Goal: Find specific page/section: Find specific page/section

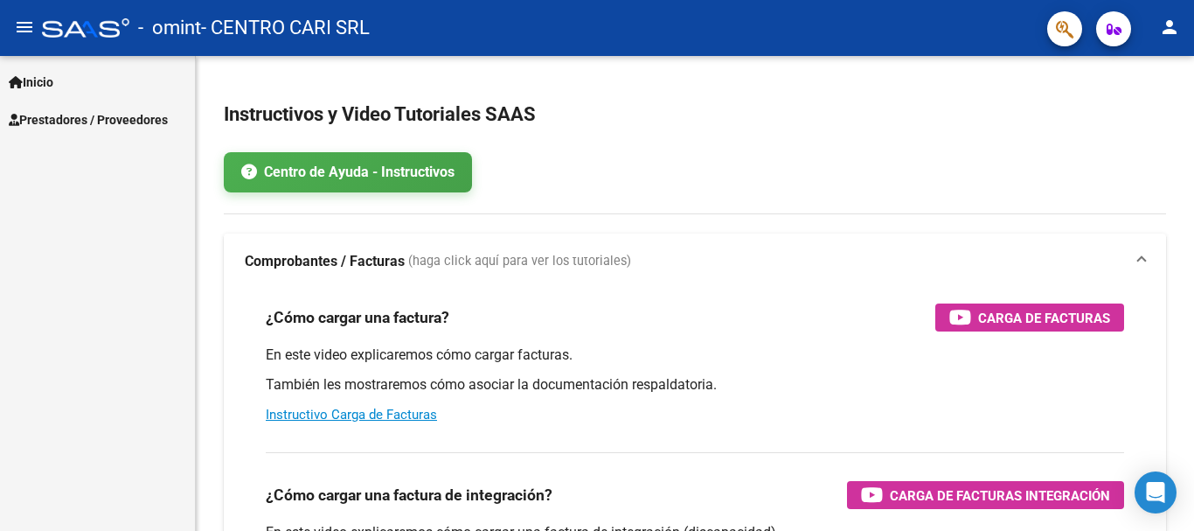
click at [33, 80] on span "Inicio" at bounding box center [31, 82] width 45 height 19
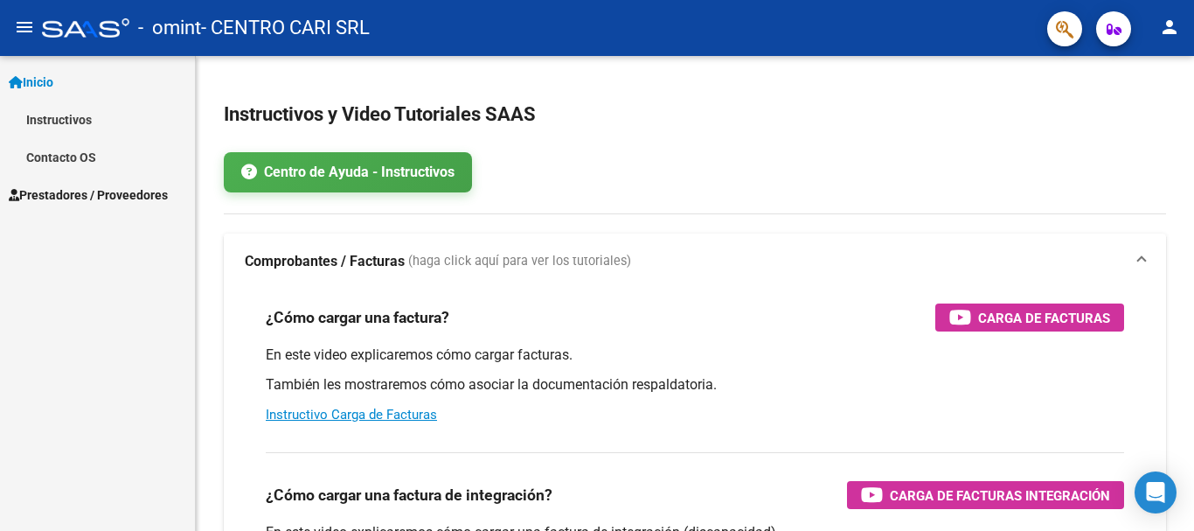
click at [64, 186] on span "Prestadores / Proveedores" at bounding box center [88, 194] width 159 height 19
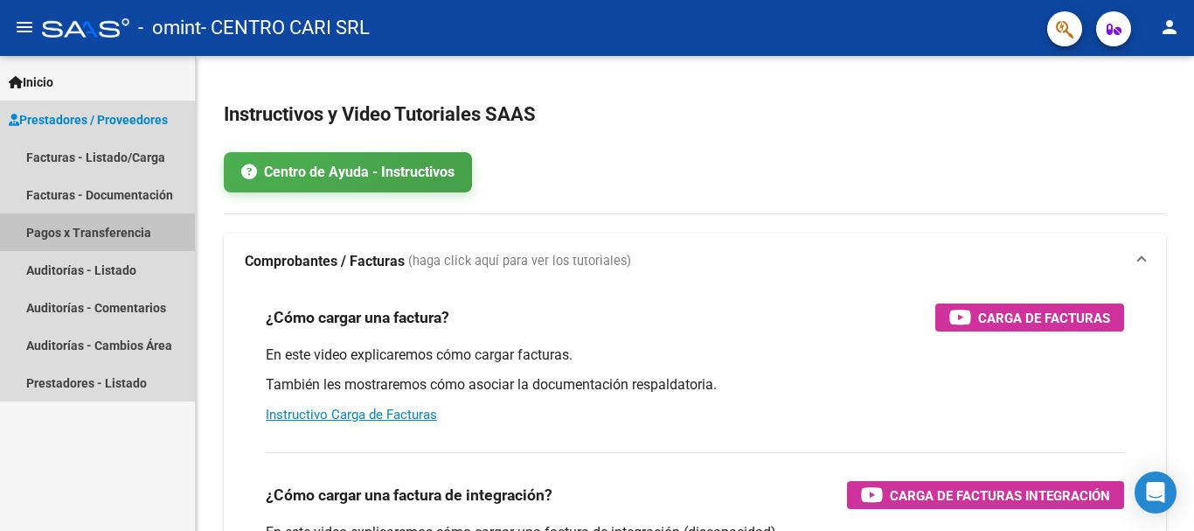
click at [133, 226] on link "Pagos x Transferencia" at bounding box center [97, 232] width 195 height 38
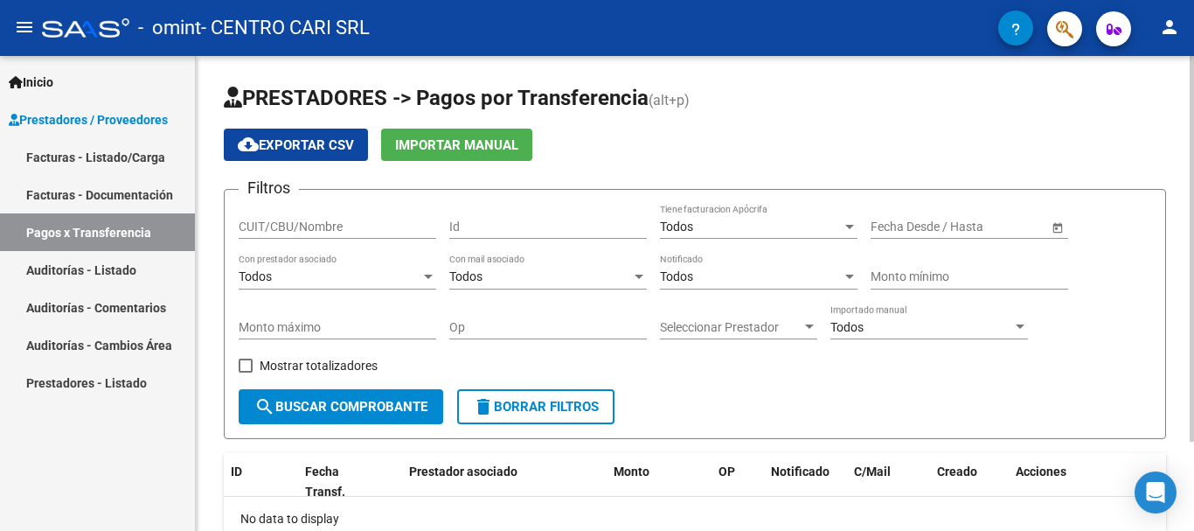
click at [392, 400] on span "search Buscar Comprobante" at bounding box center [340, 407] width 173 height 16
click at [1053, 225] on span "Open calendar" at bounding box center [1058, 227] width 42 height 42
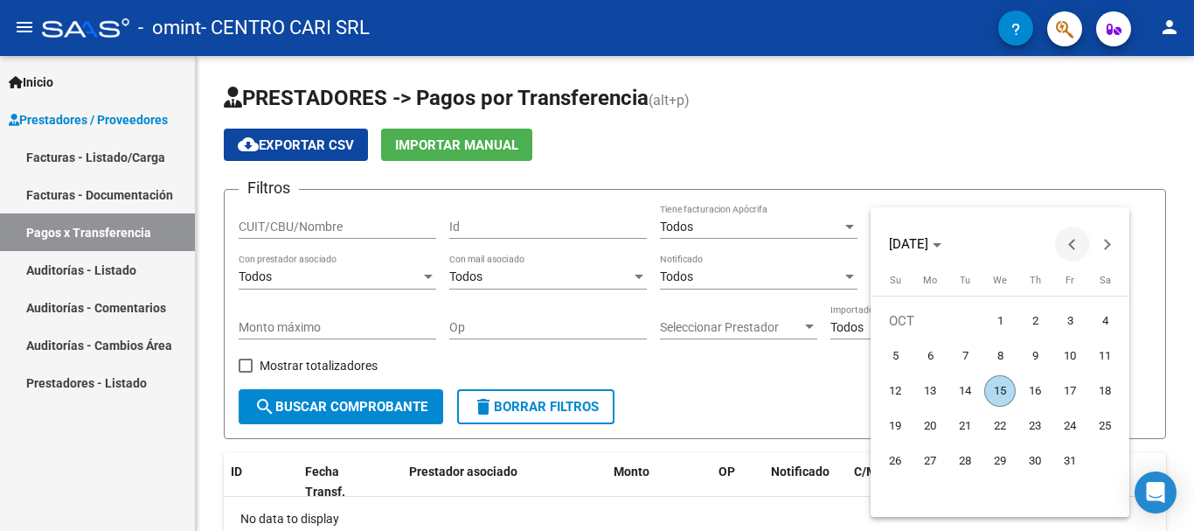
click at [1069, 243] on button "Previous month" at bounding box center [1072, 243] width 35 height 35
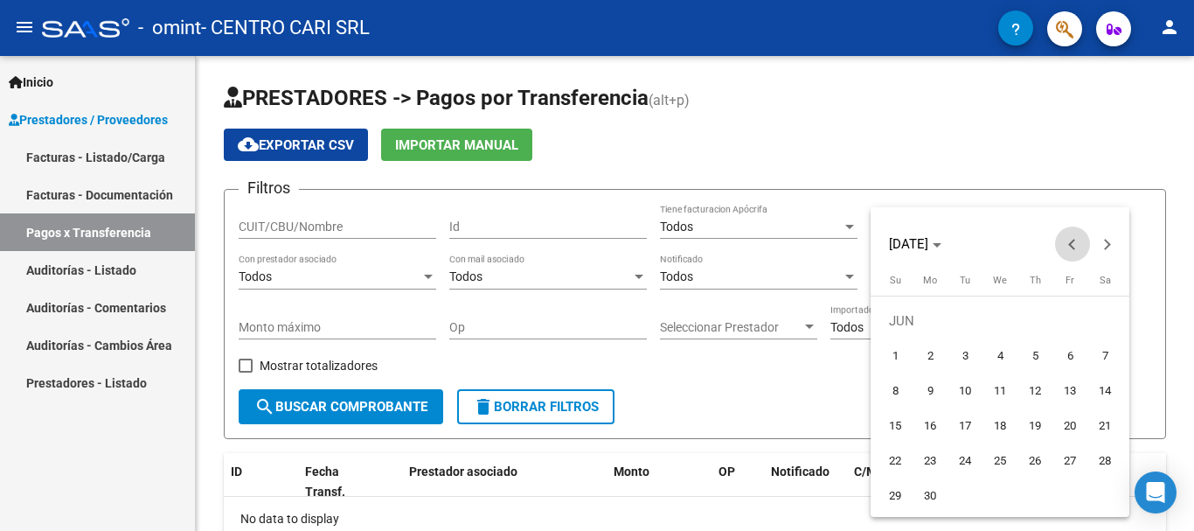
click at [1069, 243] on button "Previous month" at bounding box center [1072, 243] width 35 height 35
drag, startPoint x: 1069, startPoint y: 243, endPoint x: 1071, endPoint y: 264, distance: 21.1
click at [1070, 242] on button "Previous month" at bounding box center [1072, 243] width 35 height 35
click at [1106, 323] on span "1" at bounding box center [1104, 320] width 31 height 31
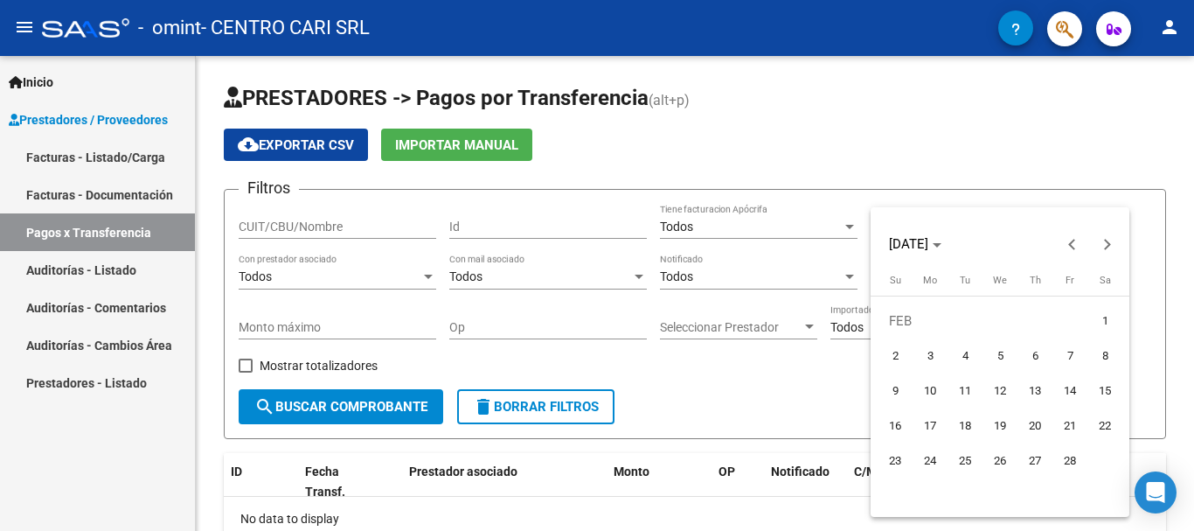
type input "[DATE]"
click at [1139, 309] on div at bounding box center [597, 265] width 1194 height 531
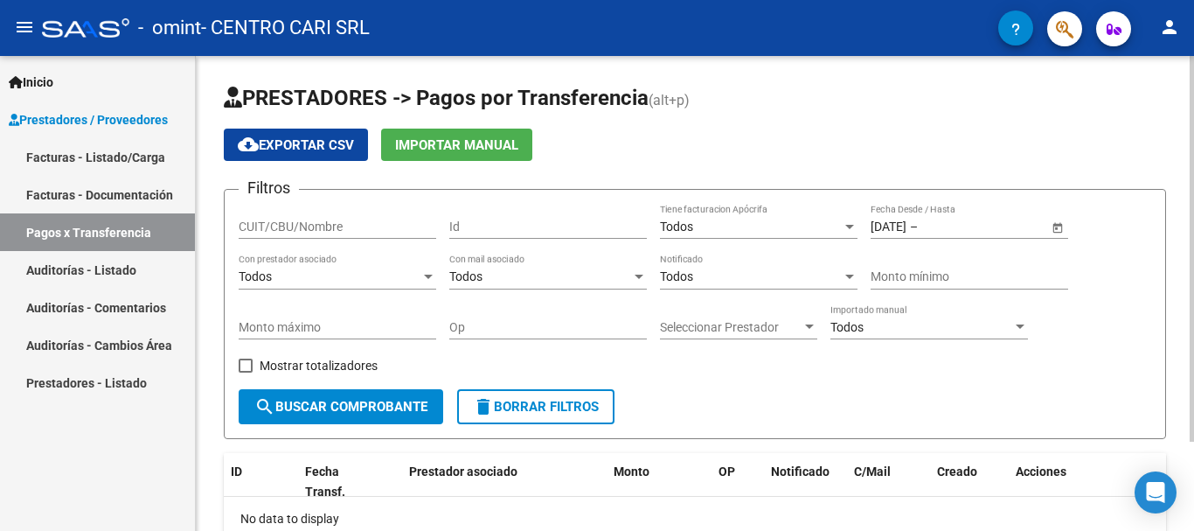
click at [1057, 230] on span "Open calendar" at bounding box center [1058, 227] width 42 height 42
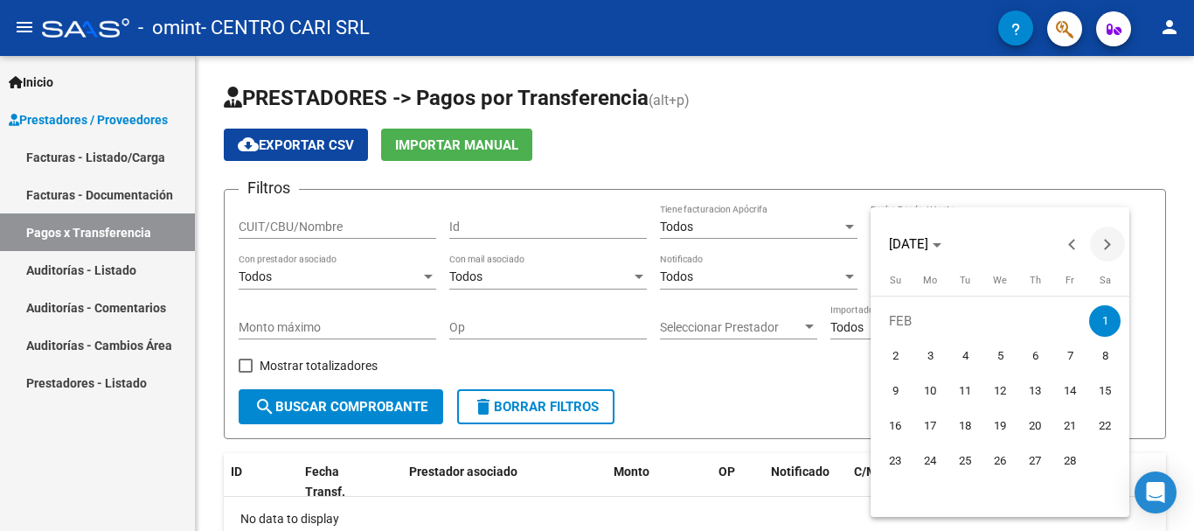
click at [1103, 244] on button "Next month" at bounding box center [1107, 243] width 35 height 35
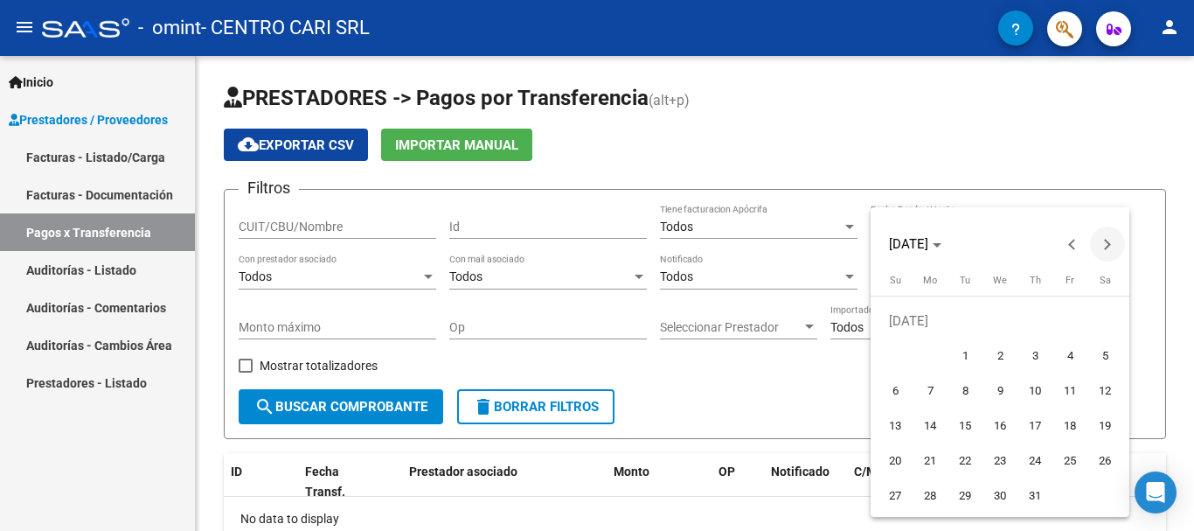
click at [1103, 244] on button "Next month" at bounding box center [1107, 243] width 35 height 35
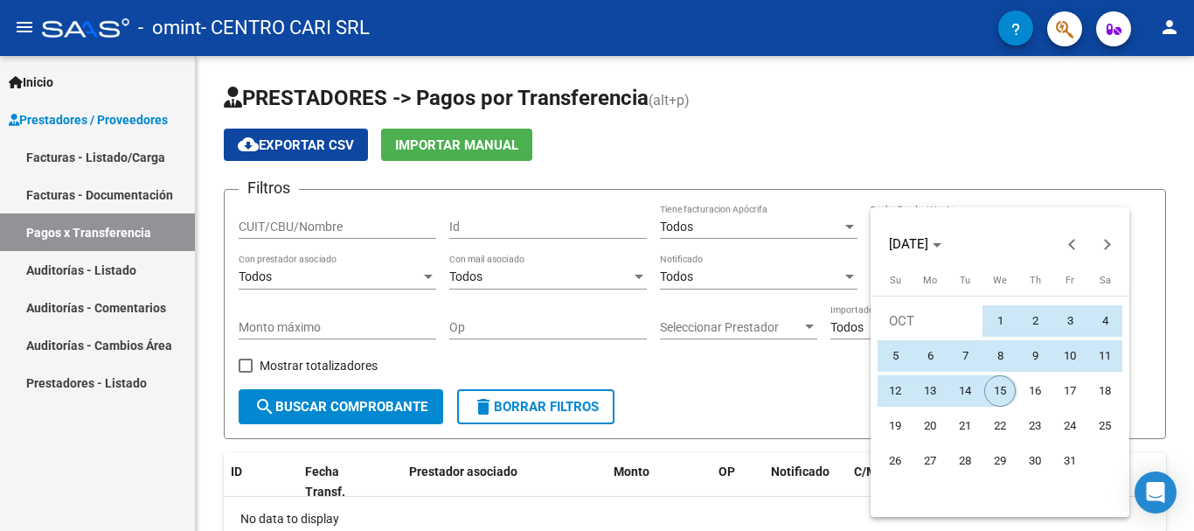
click at [998, 394] on span "15" at bounding box center [999, 390] width 31 height 31
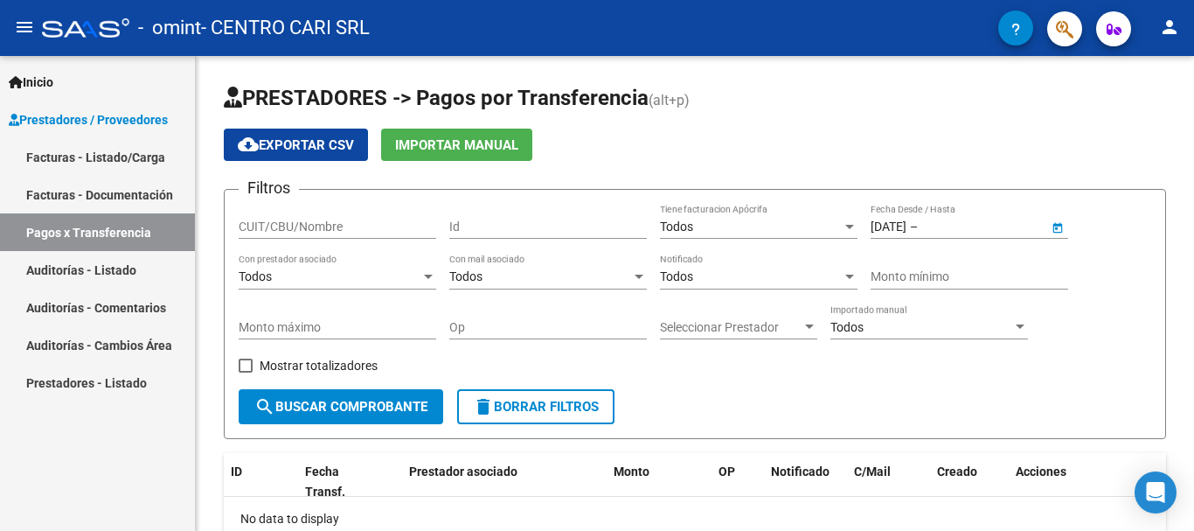
type input "[DATE]"
click at [420, 410] on span "search Buscar Comprobante" at bounding box center [340, 407] width 173 height 16
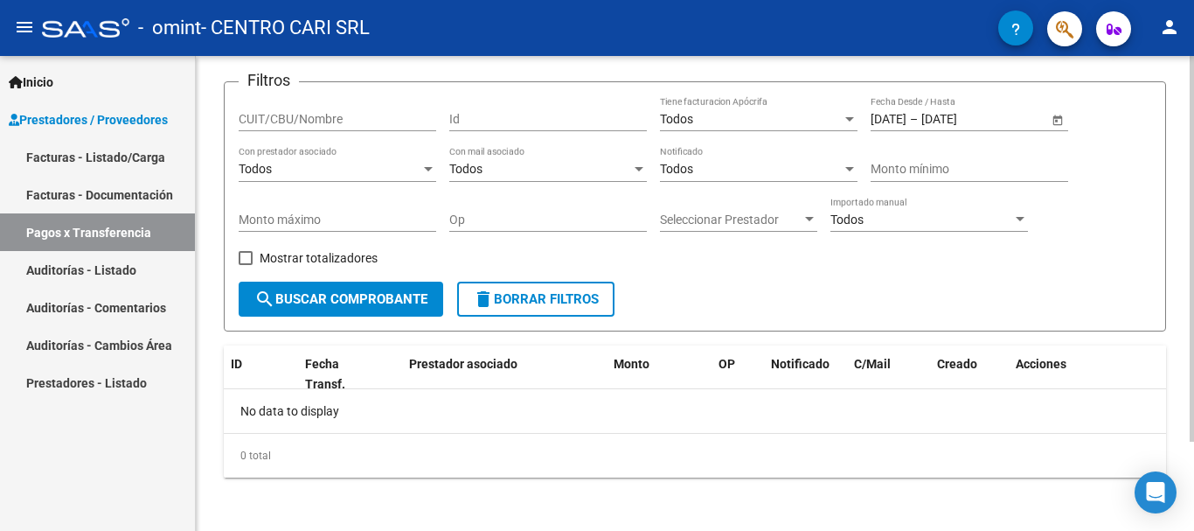
scroll to position [110, 0]
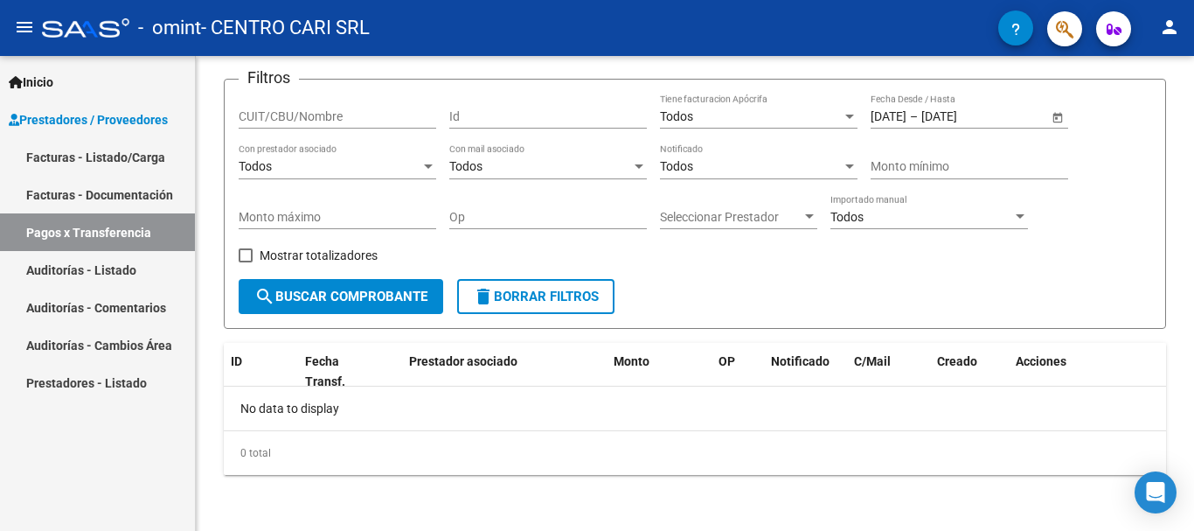
click at [140, 194] on link "Facturas - Documentación" at bounding box center [97, 195] width 195 height 38
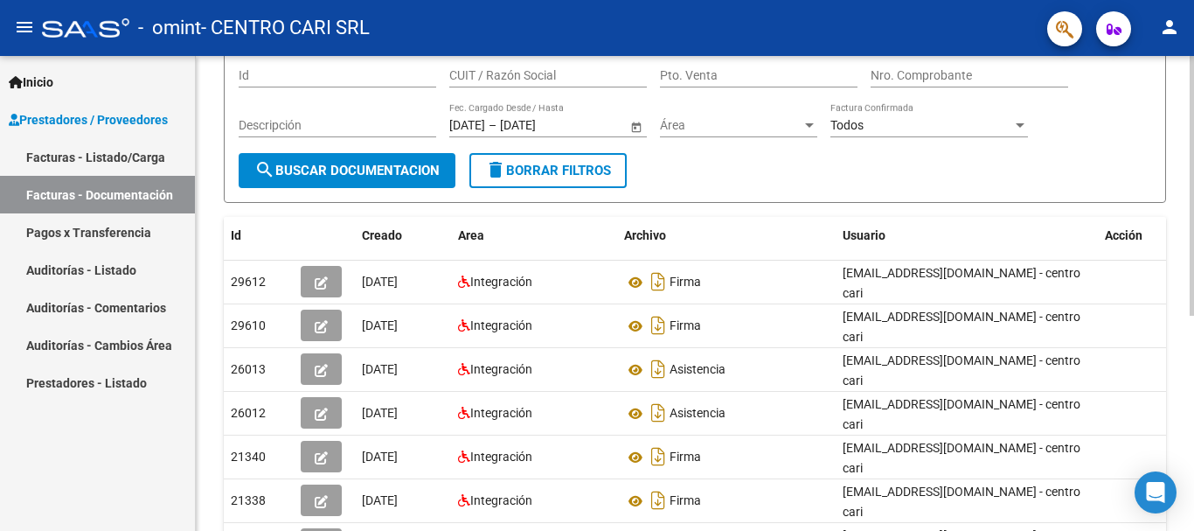
scroll to position [175, 0]
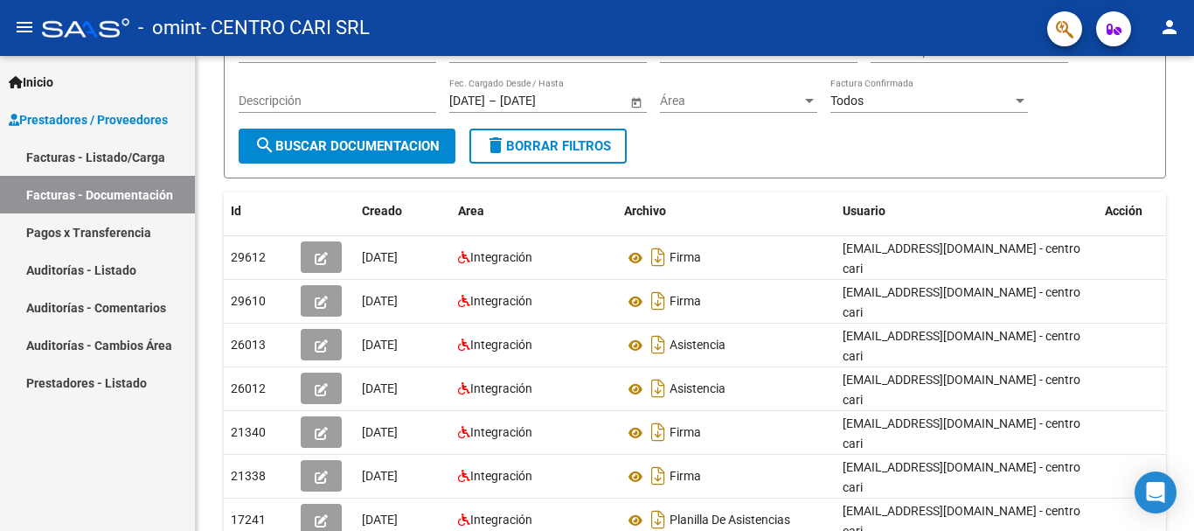
click at [132, 163] on link "Facturas - Listado/Carga" at bounding box center [97, 157] width 195 height 38
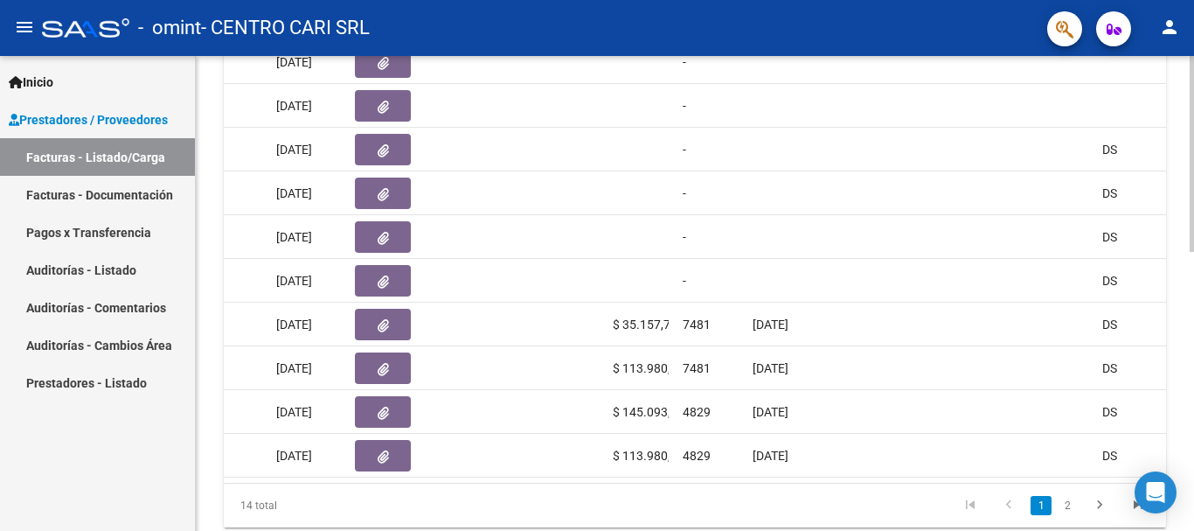
scroll to position [0, 1018]
